Goal: Transaction & Acquisition: Book appointment/travel/reservation

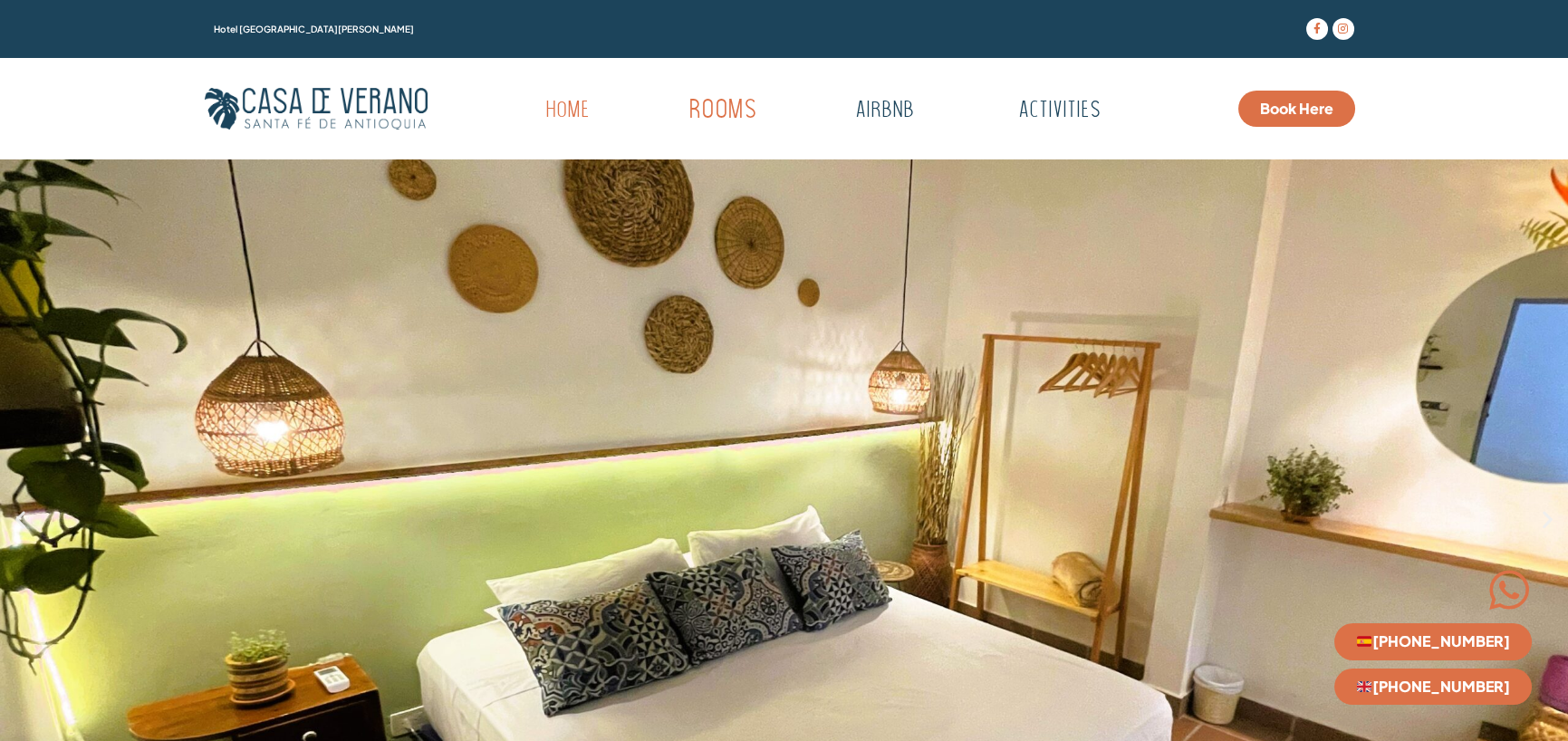
click at [725, 107] on link "Rooms" at bounding box center [722, 110] width 177 height 50
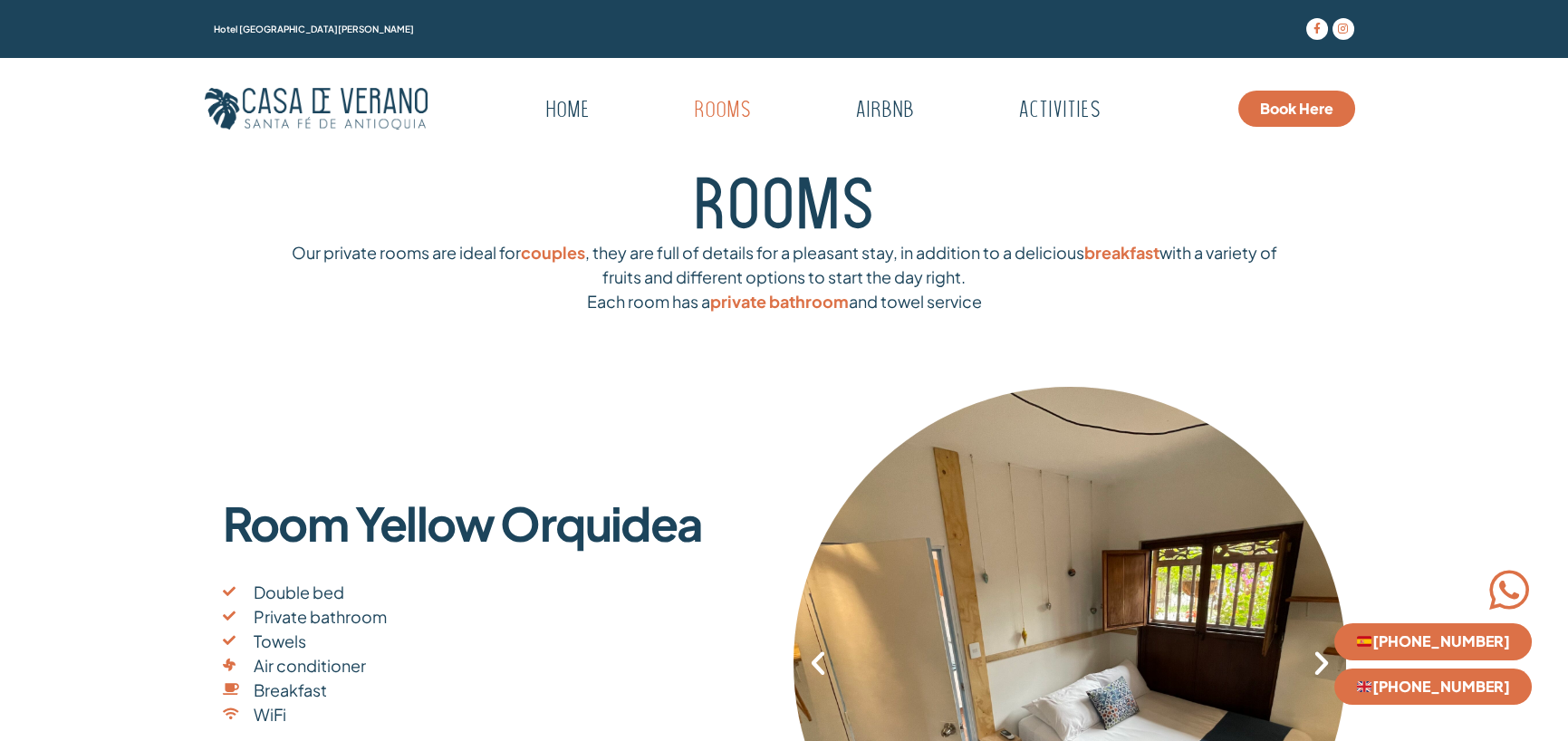
click at [1308, 108] on span "Book Here" at bounding box center [1296, 108] width 73 height 15
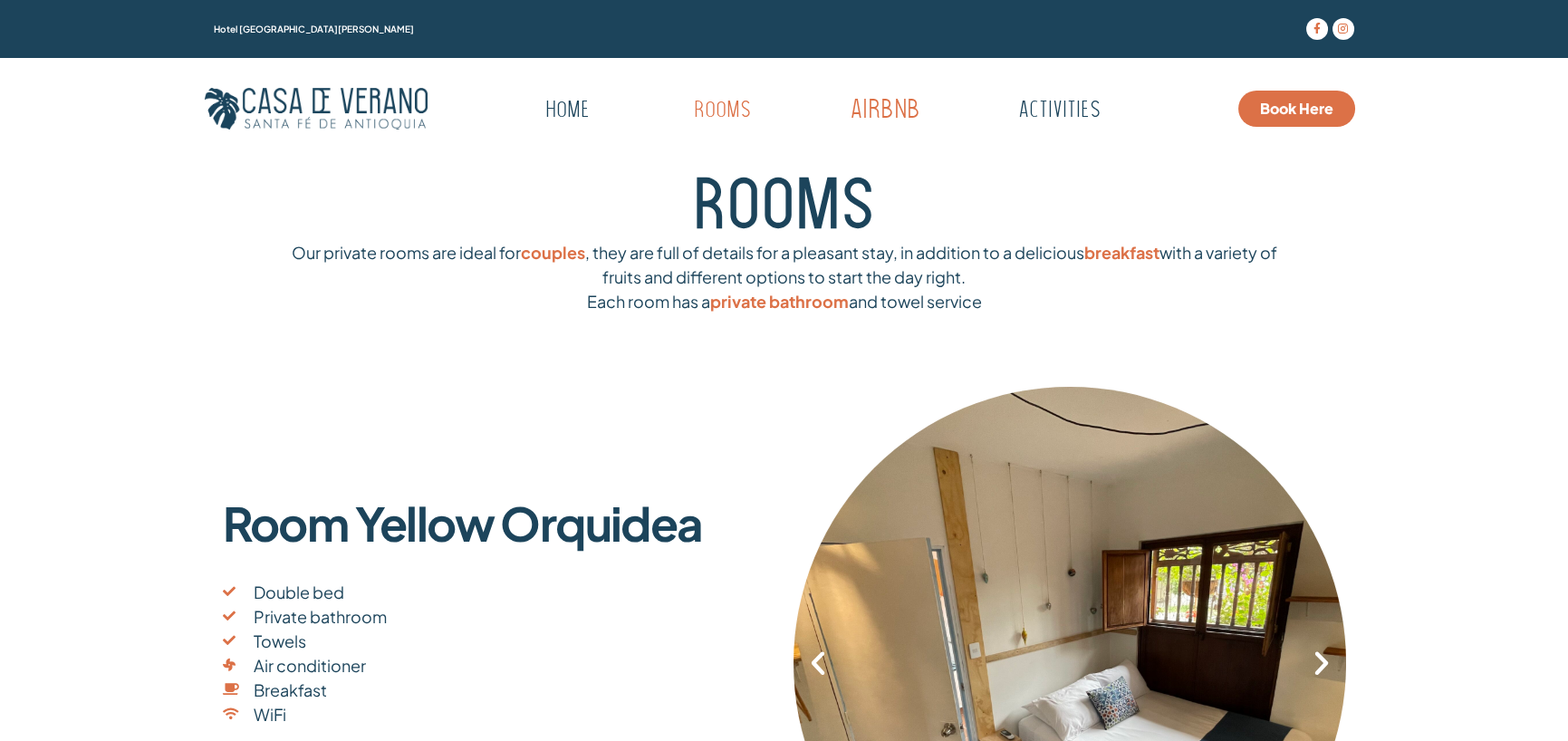
click at [890, 110] on link "Airbnb" at bounding box center [884, 110] width 179 height 50
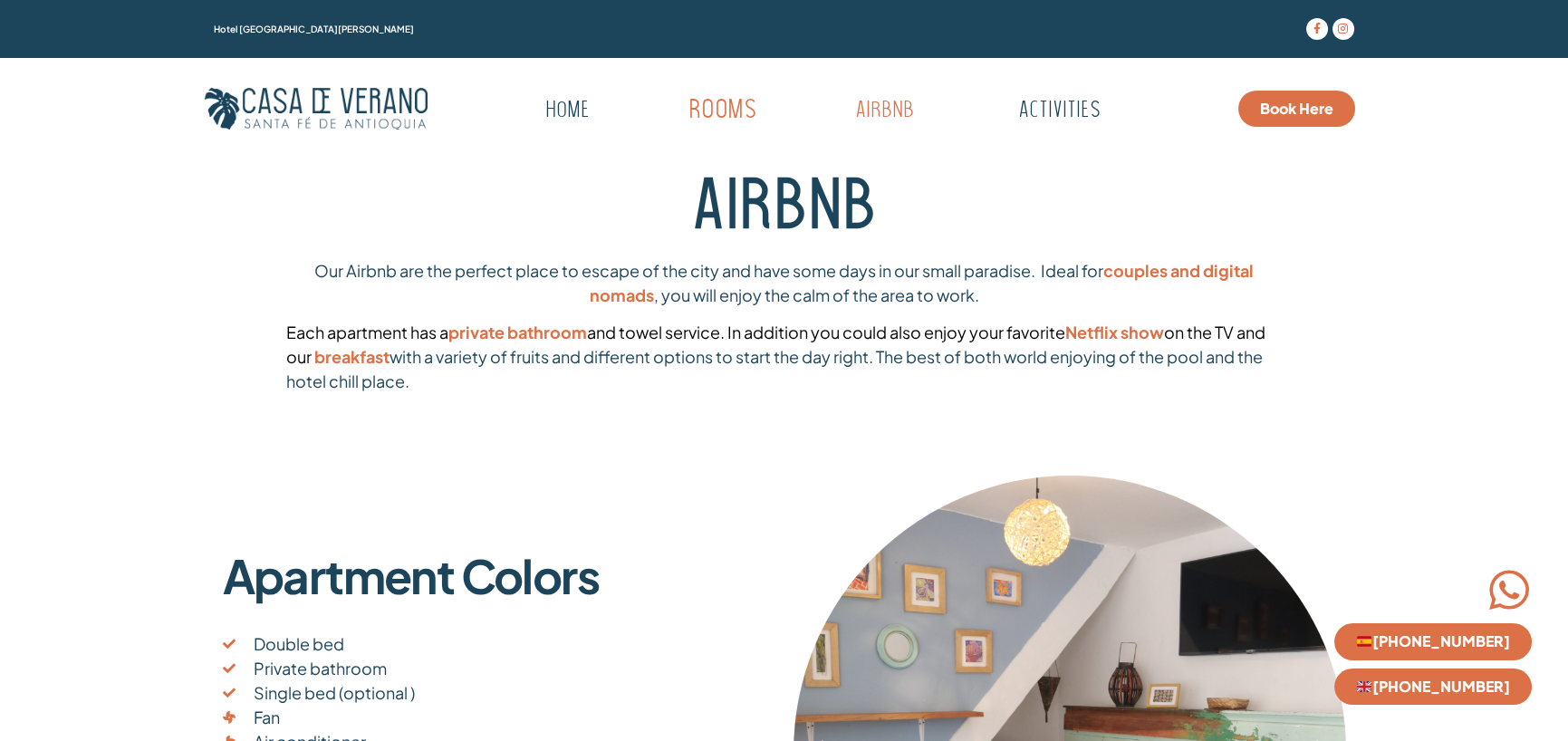
click at [713, 110] on link "Rooms" at bounding box center [722, 110] width 177 height 50
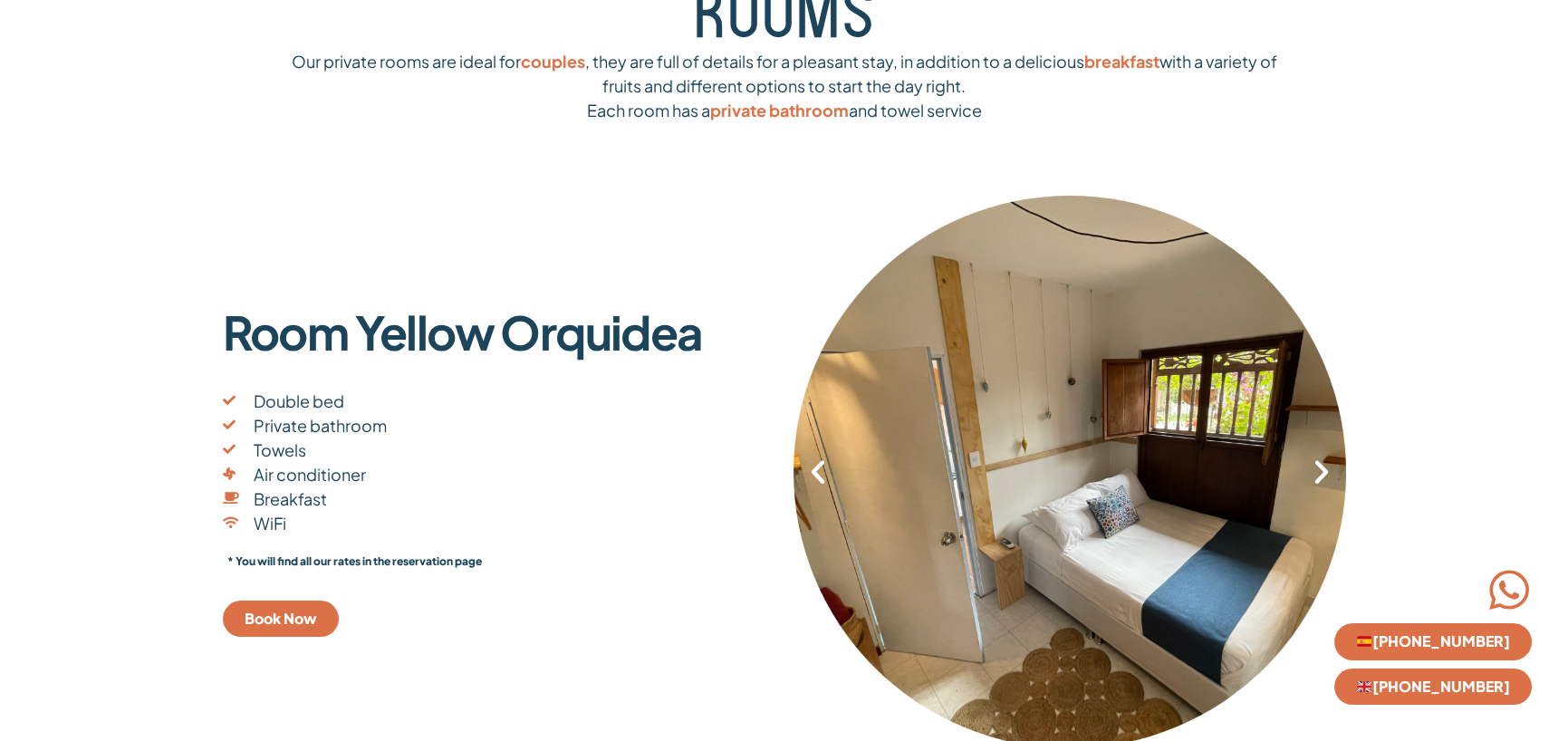
scroll to position [388, 0]
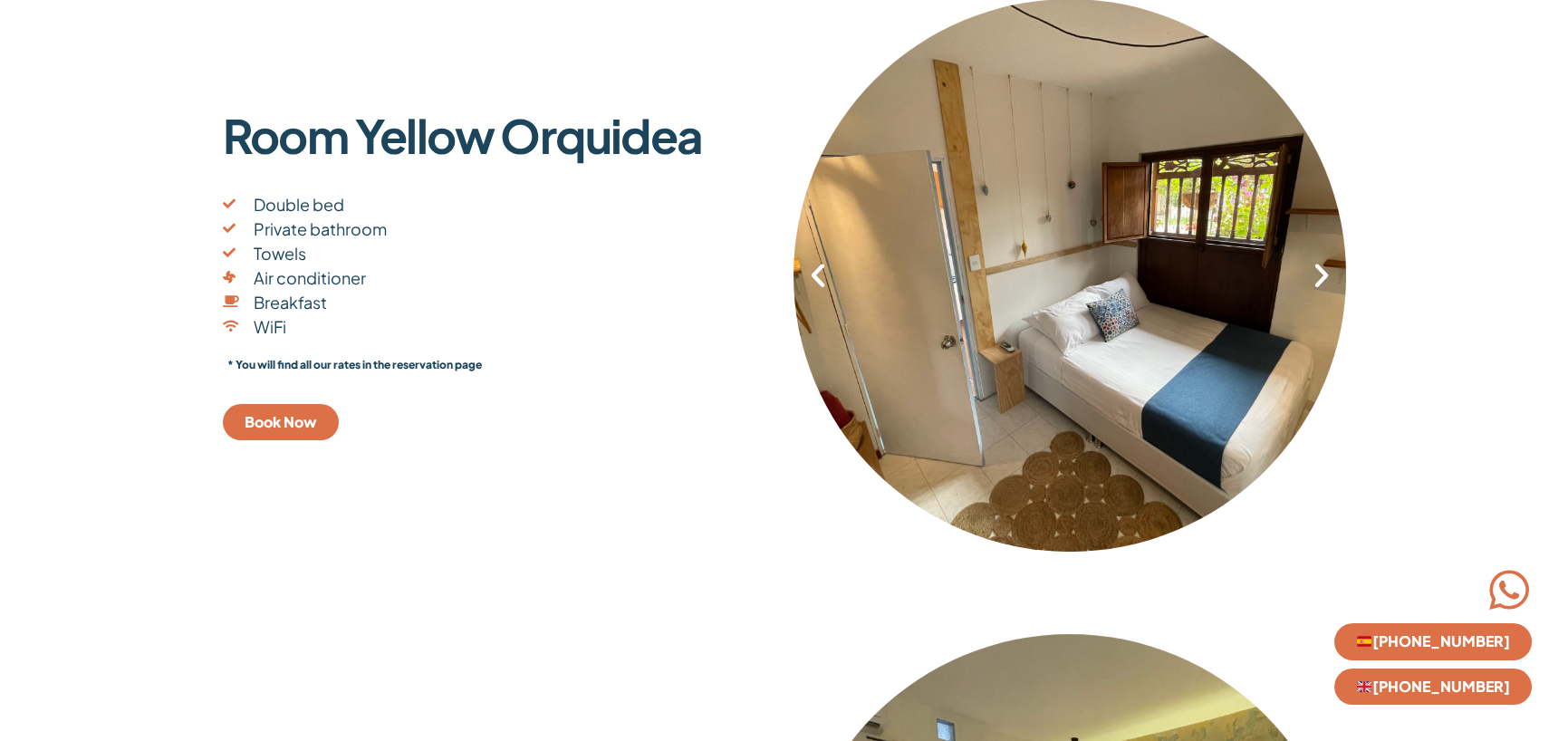
click at [1110, 322] on div "1 / 8" at bounding box center [1070, 275] width 553 height 554
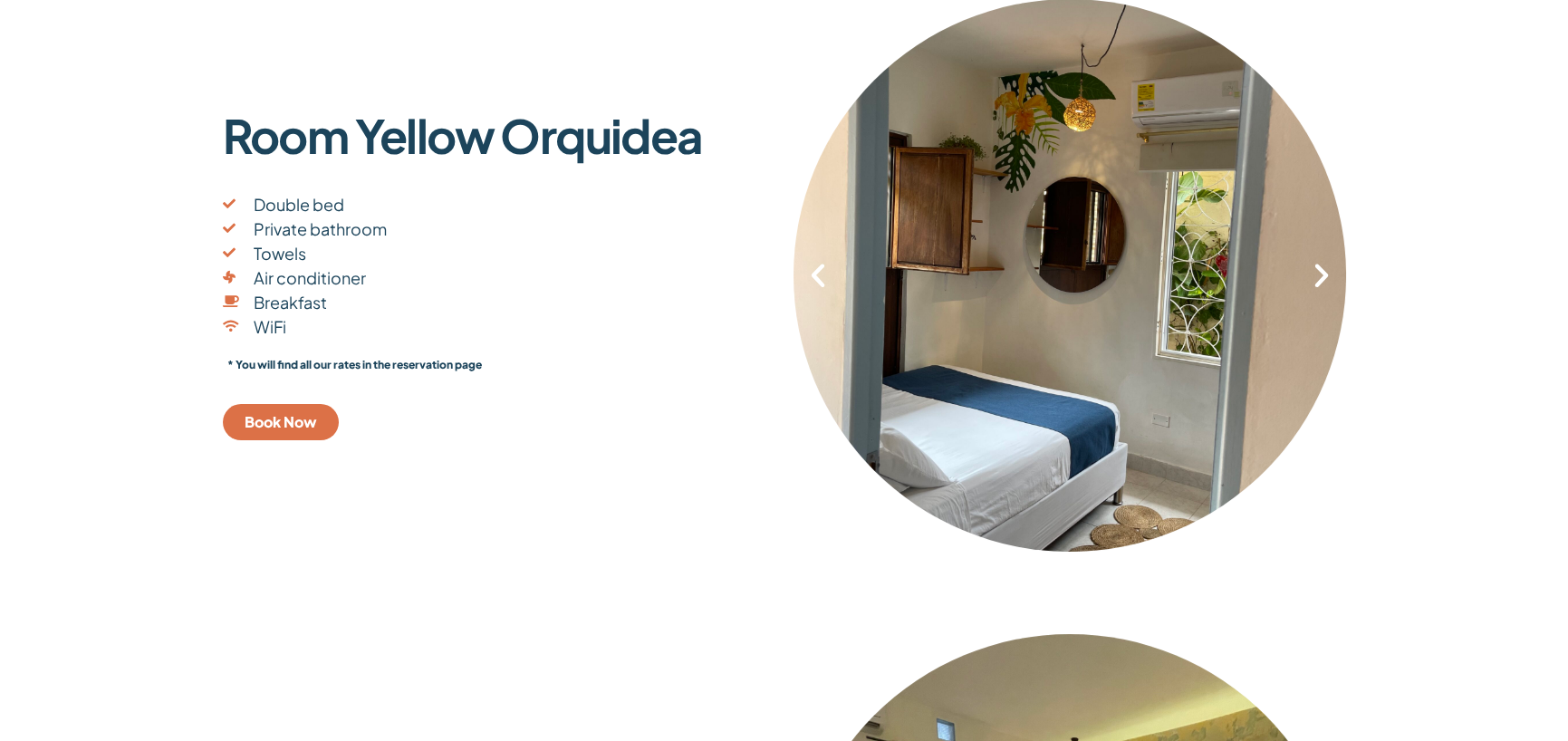
click at [1107, 320] on div "8 / 8" at bounding box center [1070, 275] width 553 height 554
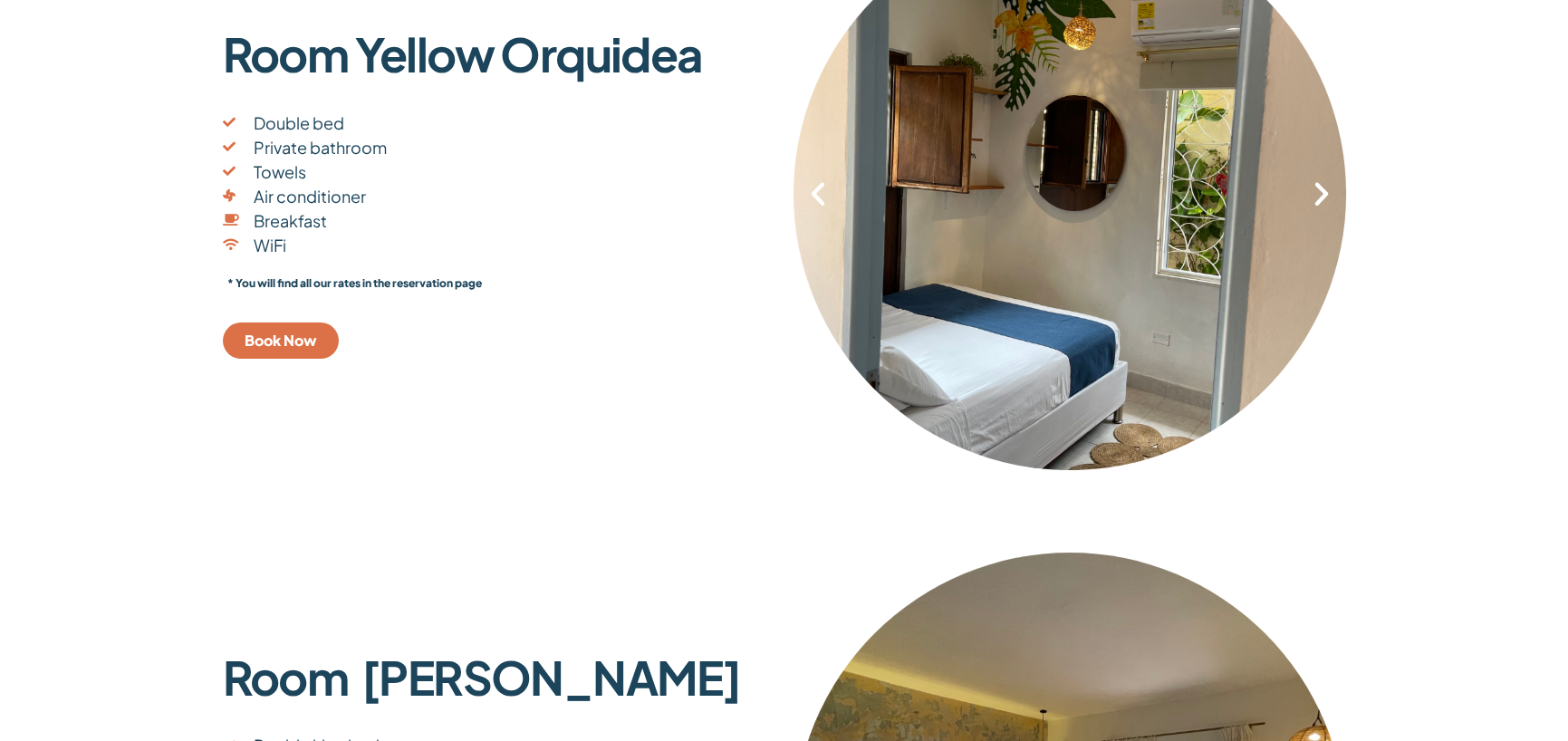
scroll to position [501, 0]
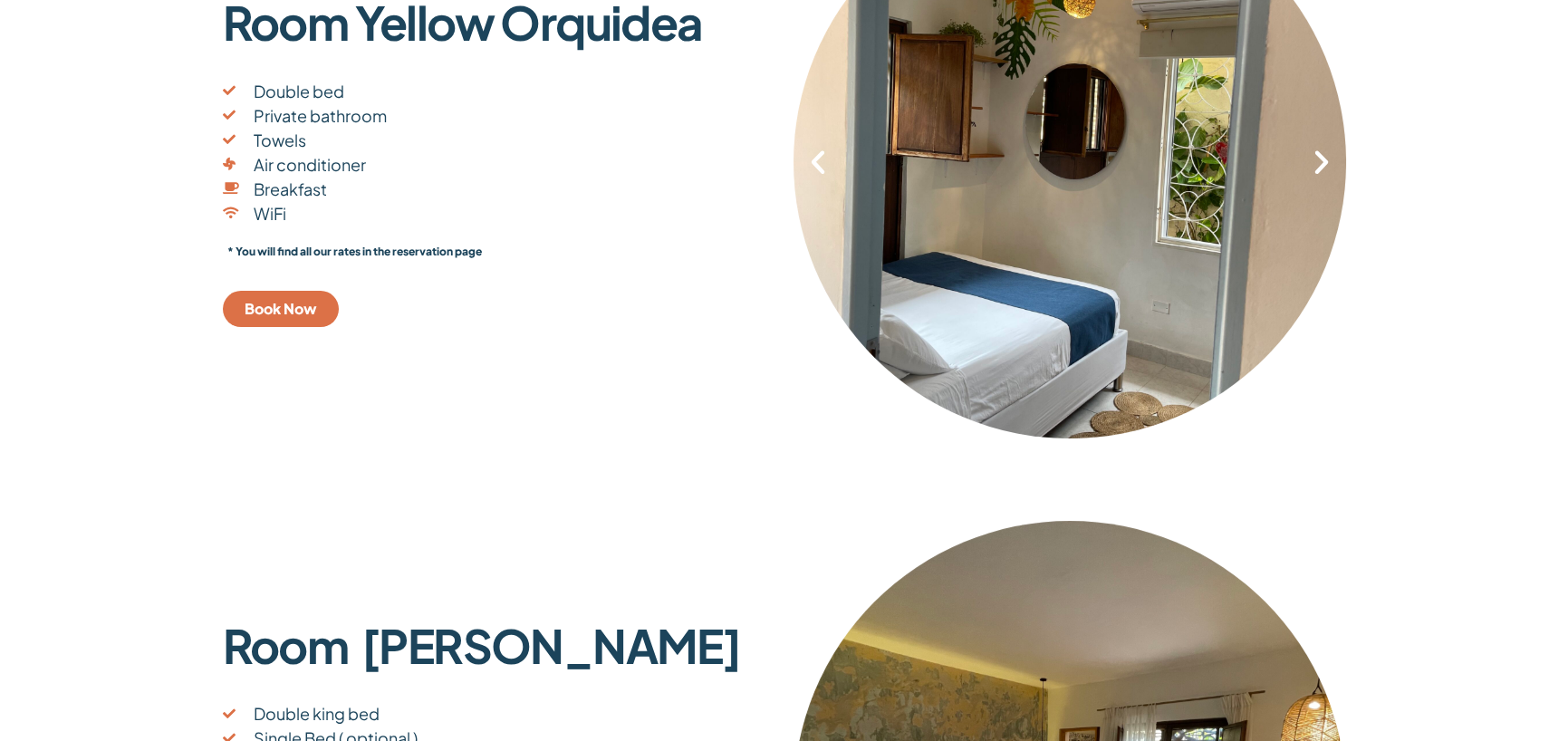
click at [313, 306] on span "Book Now" at bounding box center [280, 309] width 72 height 15
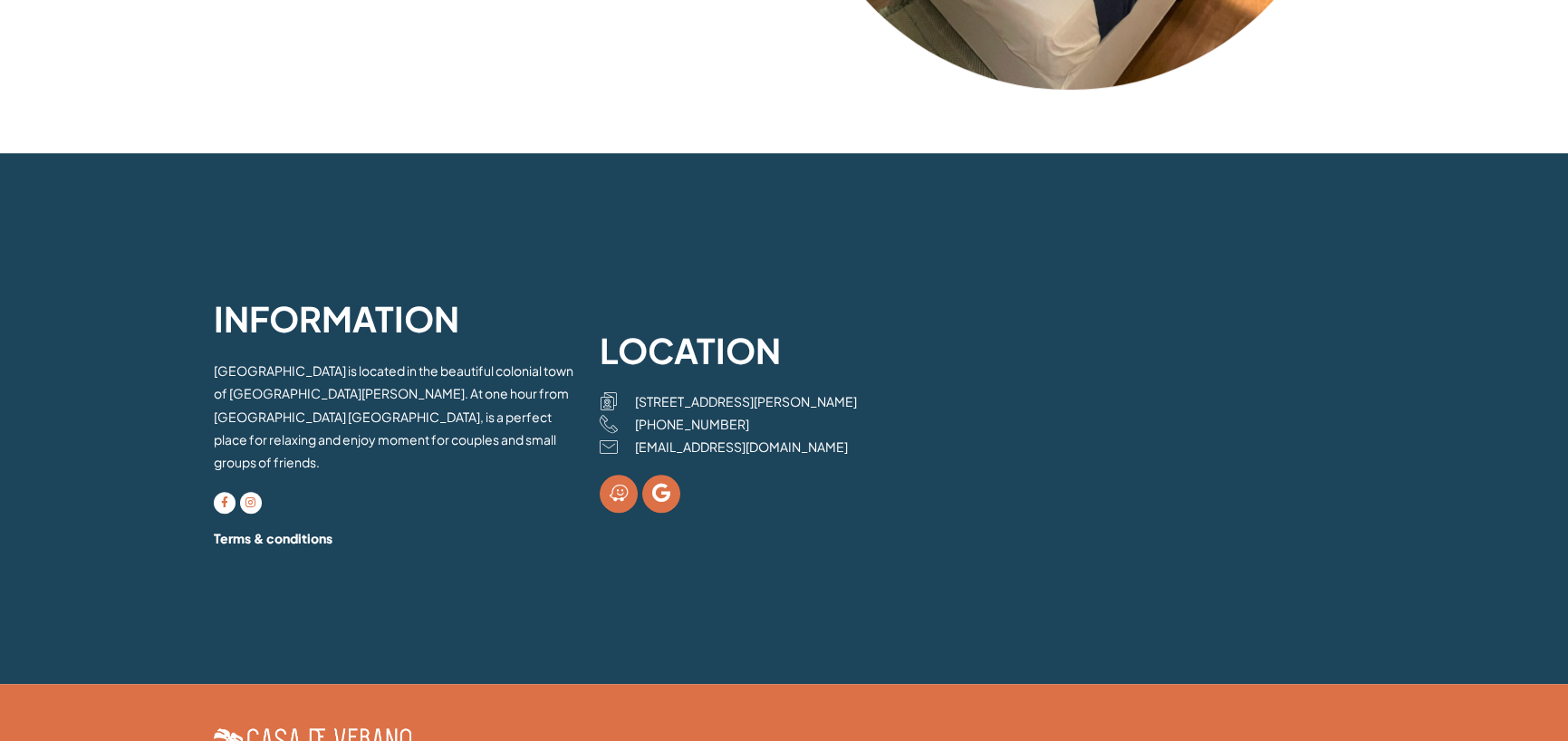
scroll to position [4095, 0]
